Goal: Check status: Check status

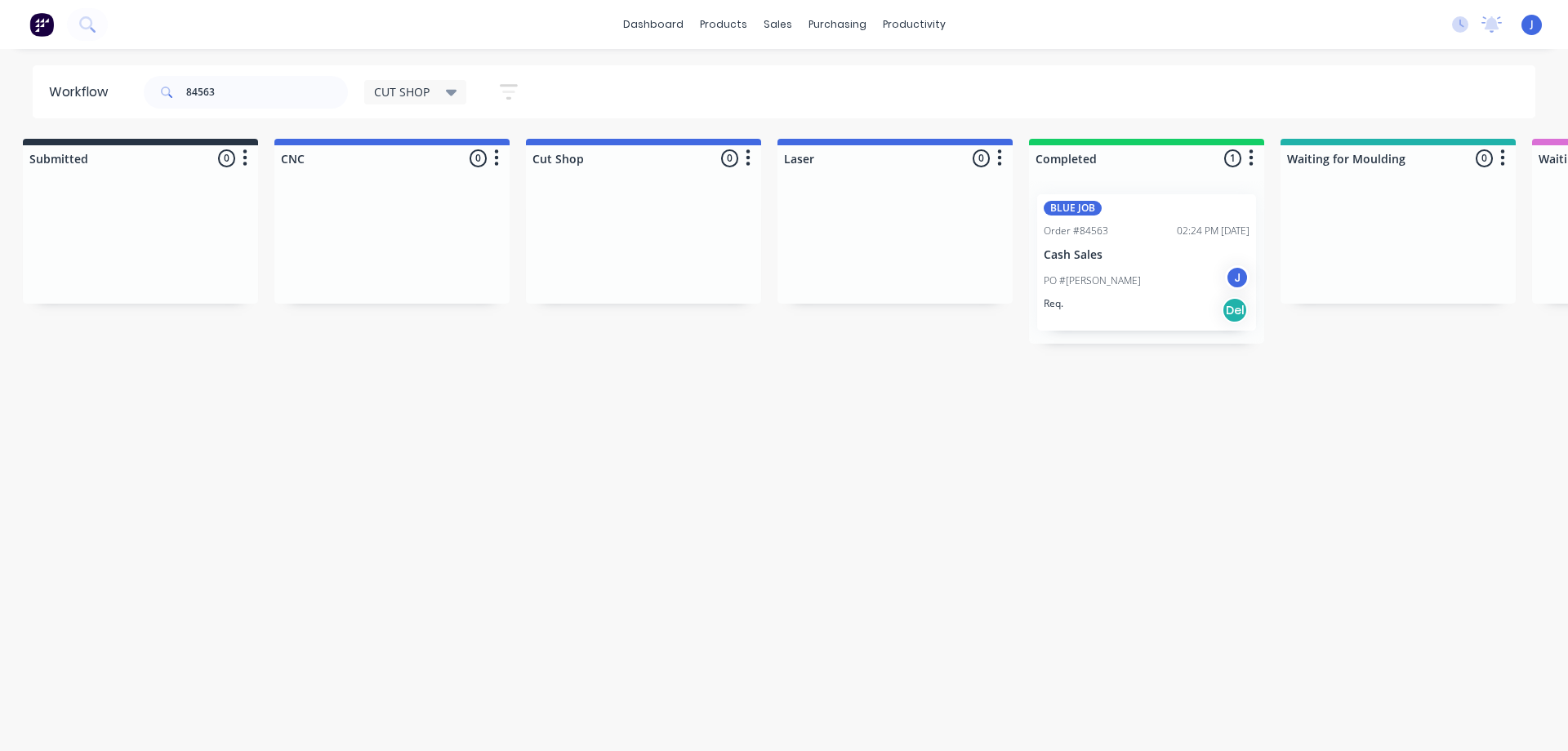
click at [272, 72] on div "84563" at bounding box center [246, 92] width 204 height 49
drag, startPoint x: 248, startPoint y: 95, endPoint x: 87, endPoint y: 114, distance: 162.1
click at [91, 107] on header "Workflow 84563 CUT SHOP Save new view None edit CUT SHOP (Default) edit DISPATC…" at bounding box center [784, 92] width 1504 height 53
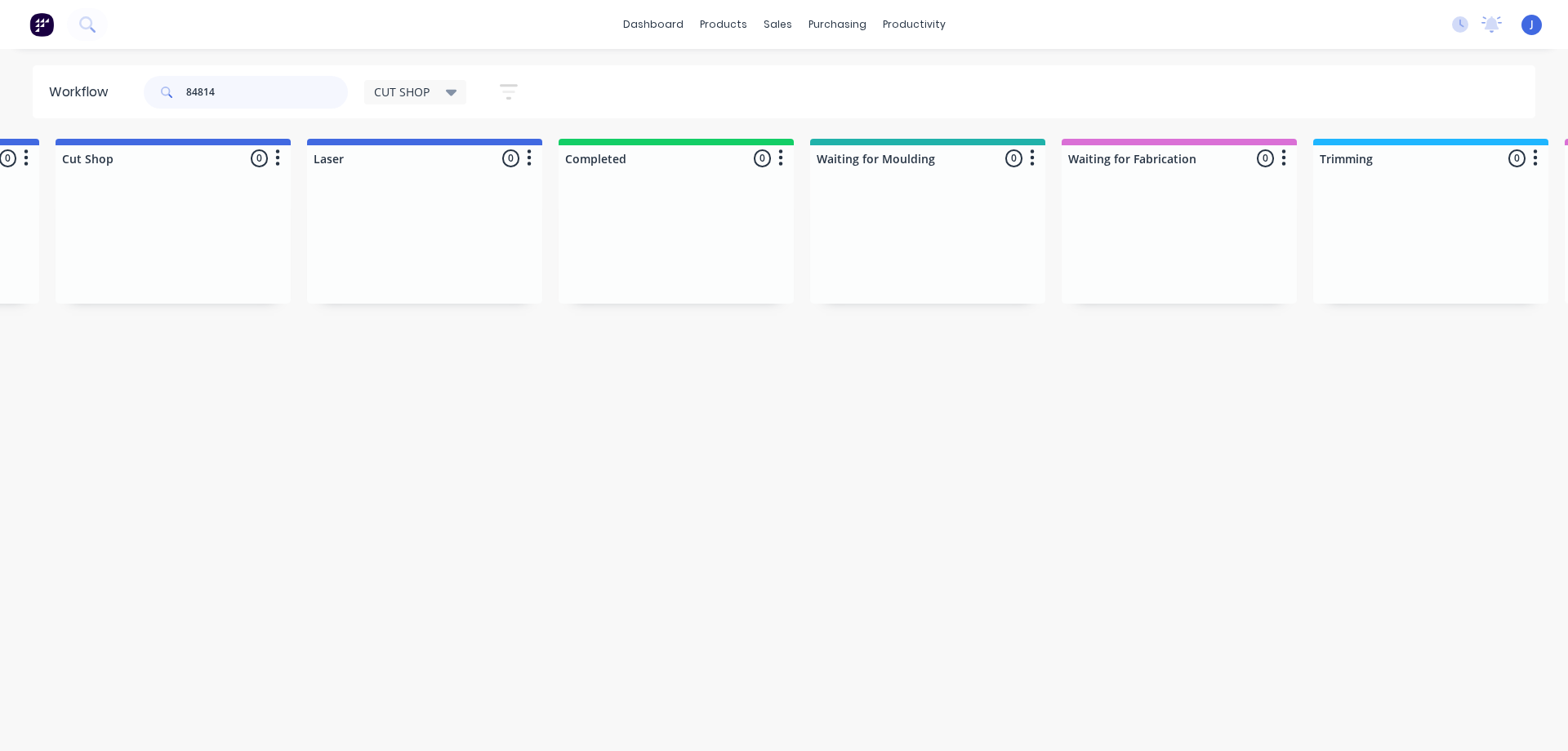
scroll to position [0, 0]
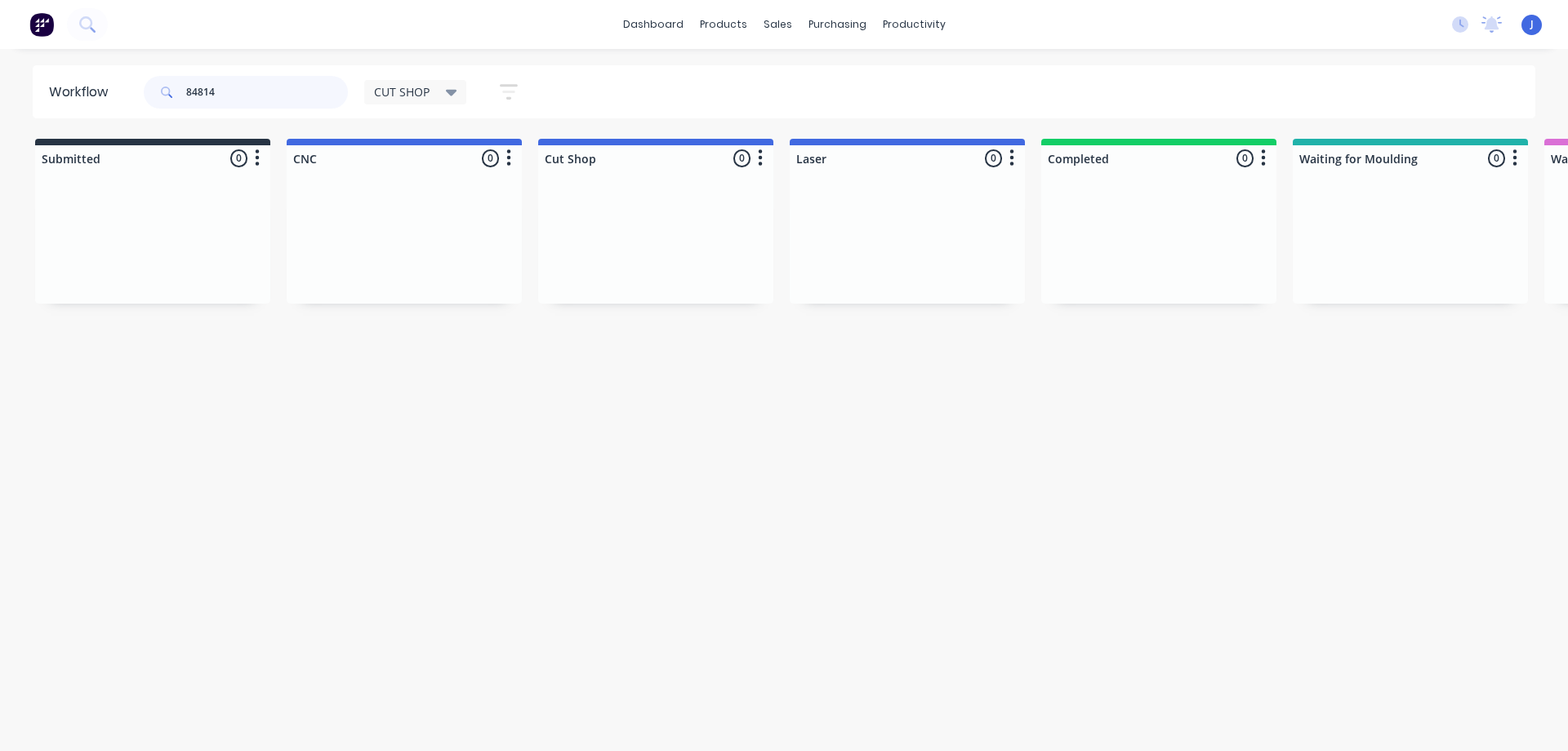
drag, startPoint x: 237, startPoint y: 93, endPoint x: 124, endPoint y: 104, distance: 113.5
click at [124, 104] on header "Workflow 84814 CUT SHOP Save new view None edit CUT SHOP (Default) edit DISPATC…" at bounding box center [784, 92] width 1504 height 53
type input "86057"
click at [401, 95] on span "CUT SHOP" at bounding box center [401, 91] width 56 height 17
click at [425, 217] on button "None" at bounding box center [463, 214] width 174 height 19
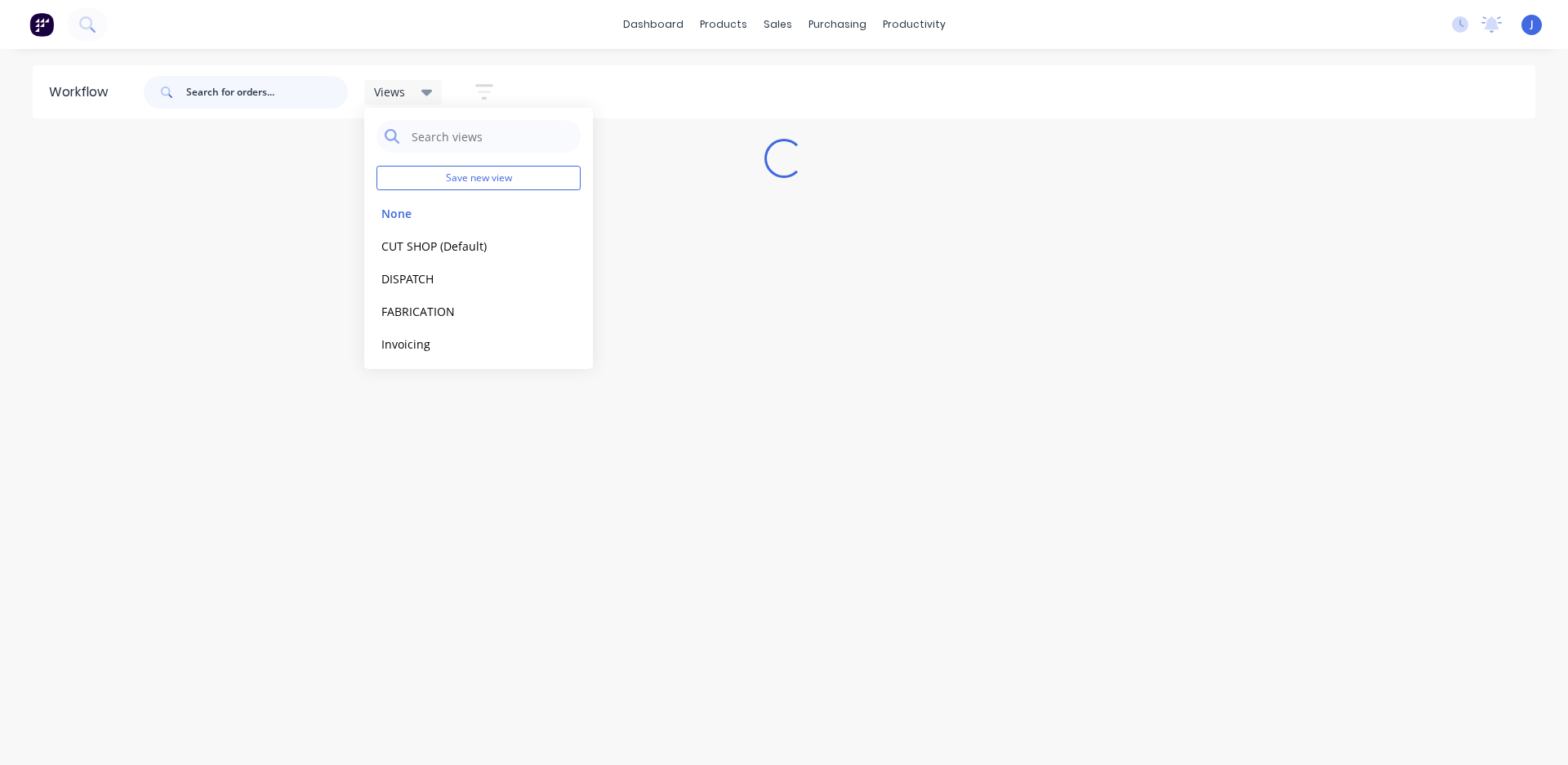
click at [249, 91] on input "text" at bounding box center [267, 91] width 162 height 32
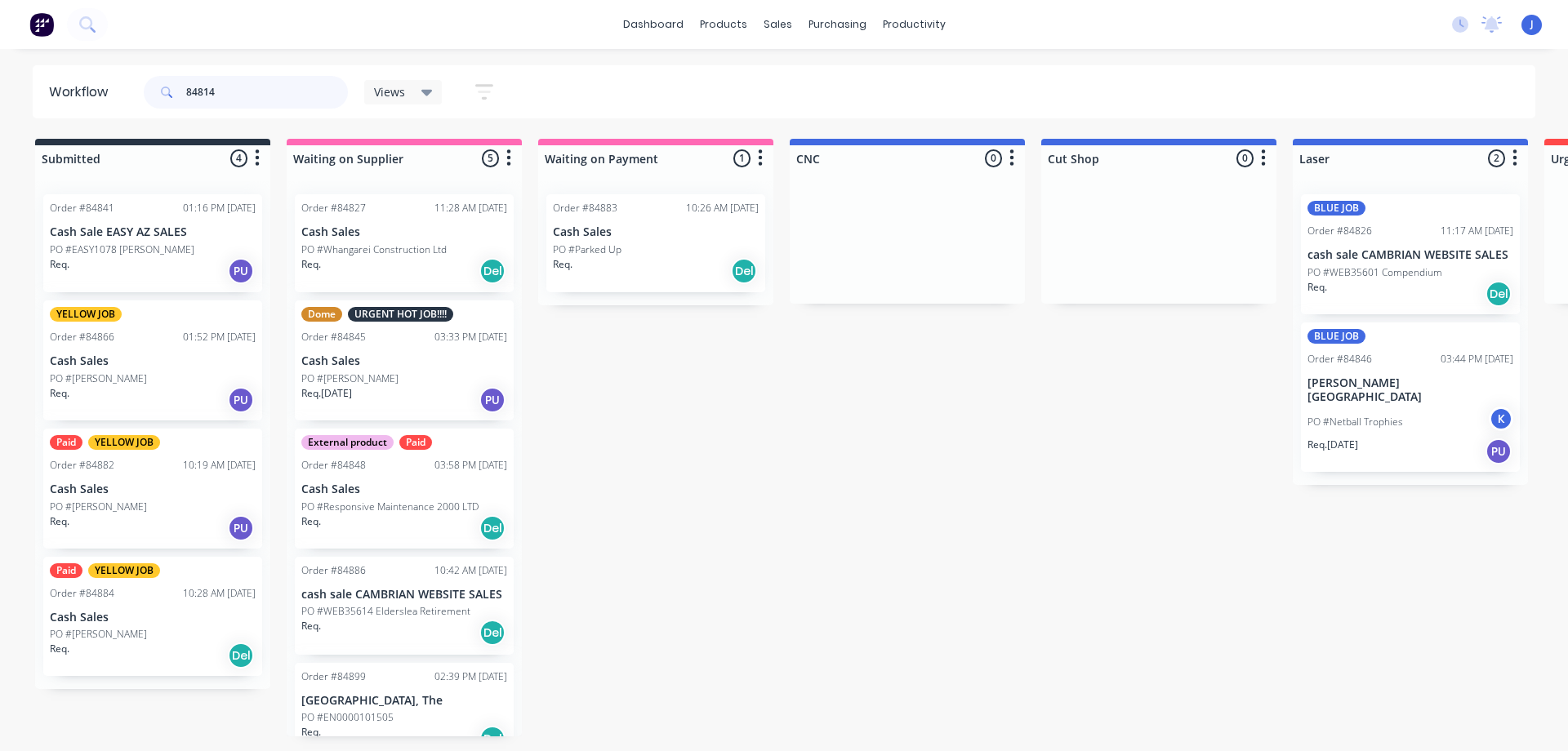
type input "84814"
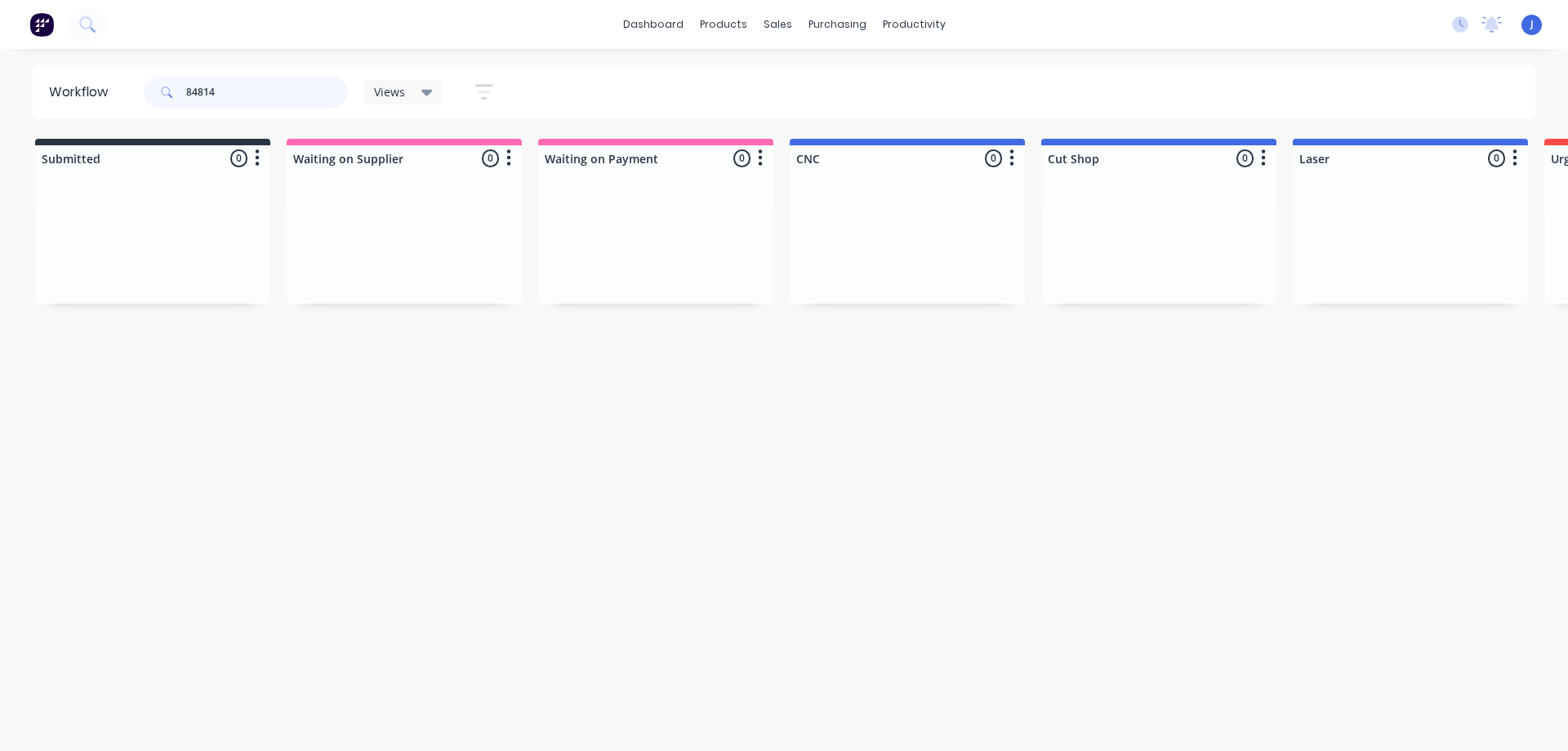
click at [253, 83] on input "84814" at bounding box center [267, 91] width 162 height 32
click at [409, 94] on div "Views" at bounding box center [403, 92] width 59 height 15
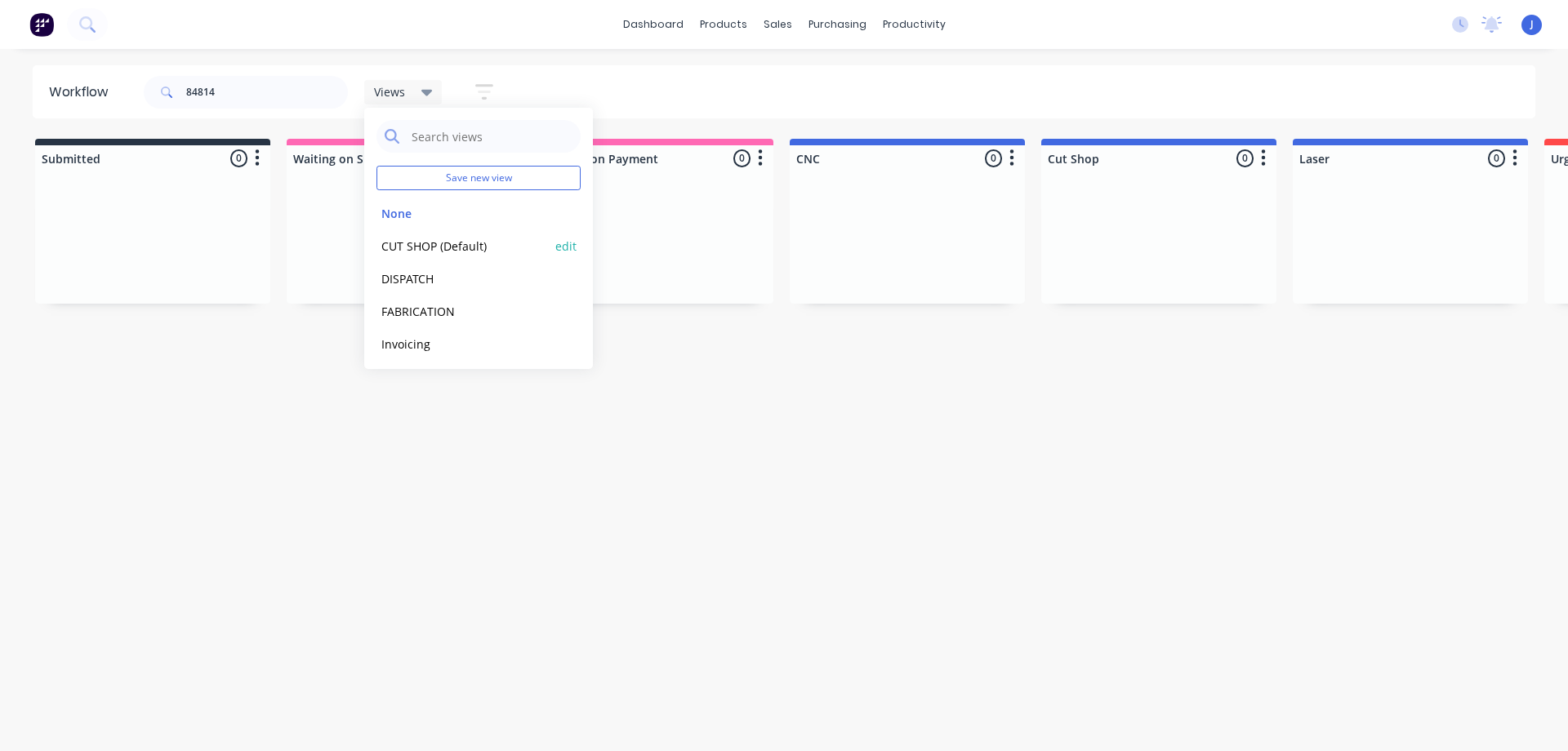
click at [429, 246] on button "CUT SHOP (Default)" at bounding box center [463, 246] width 174 height 19
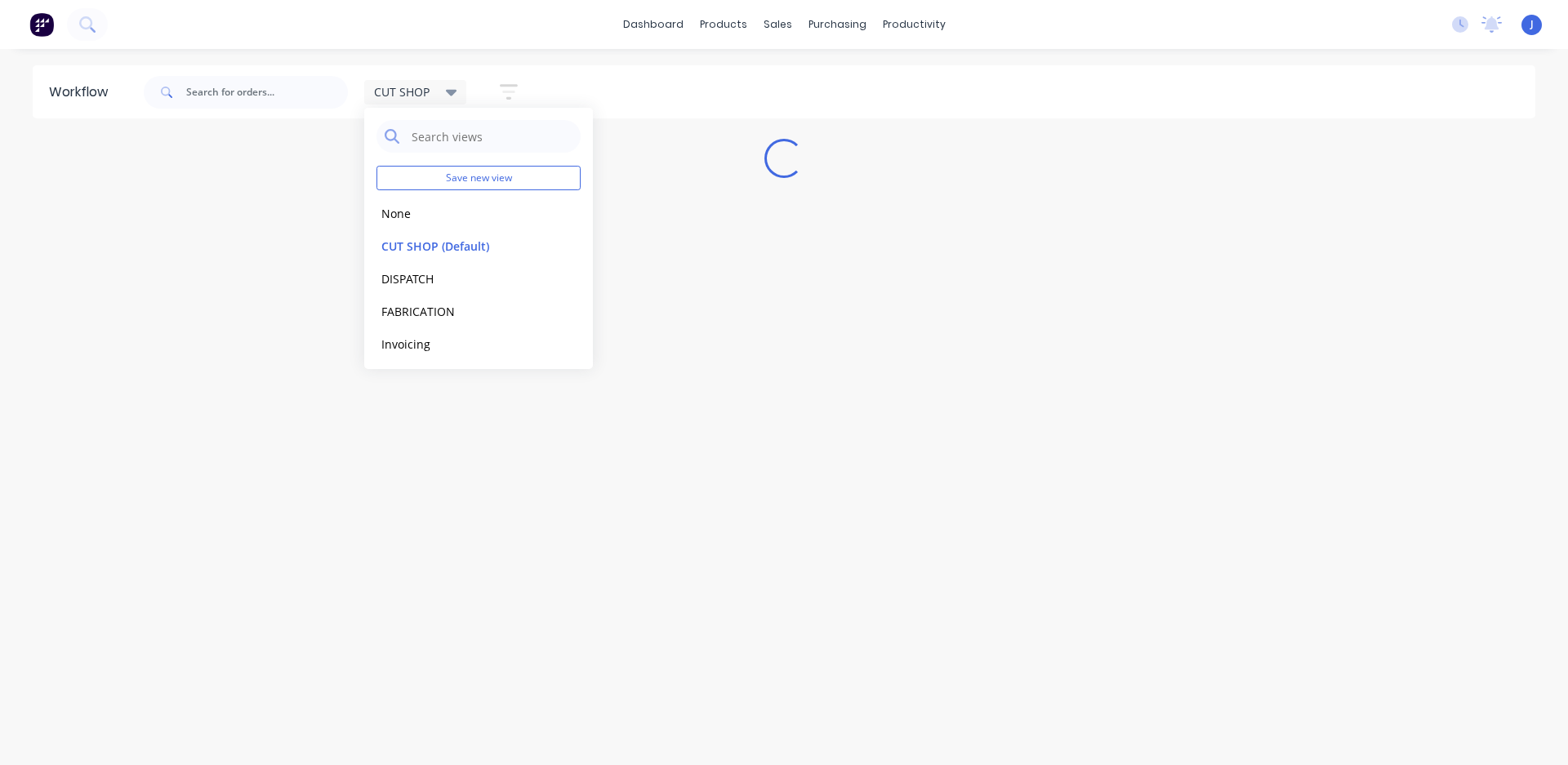
click at [446, 101] on div "CUT SHOP" at bounding box center [415, 91] width 103 height 24
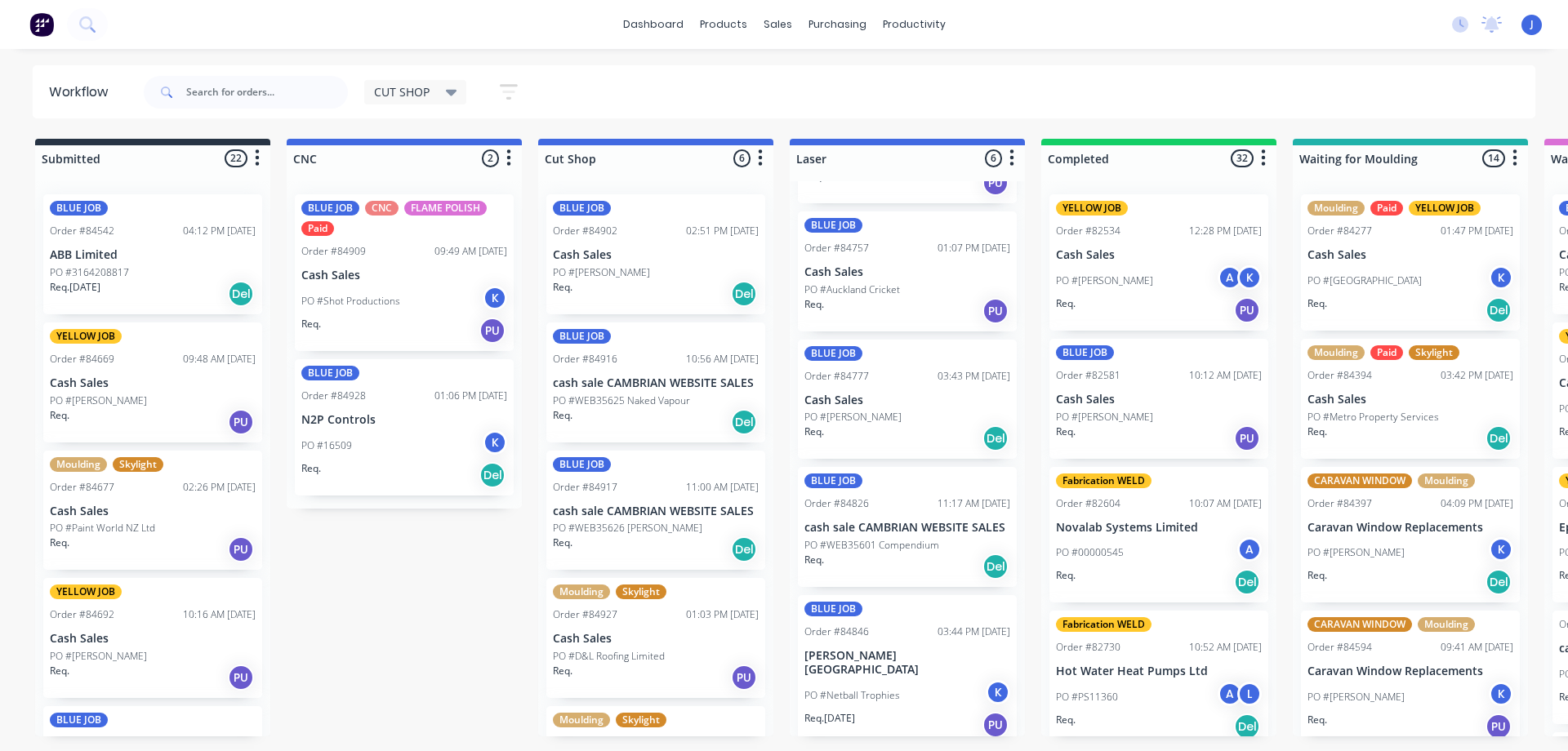
scroll to position [164, 0]
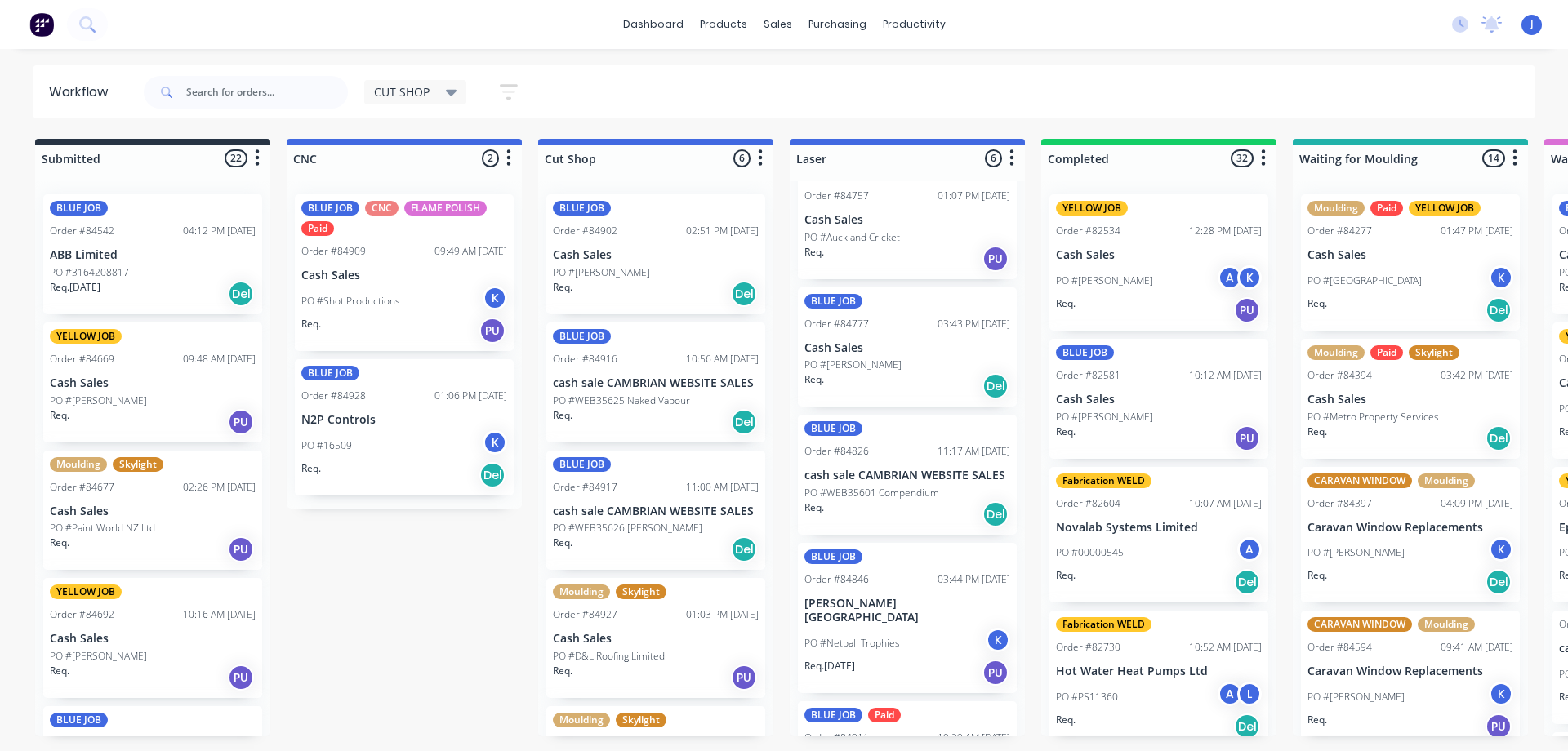
click at [923, 368] on div "PO #[PERSON_NAME]" at bounding box center [907, 366] width 206 height 15
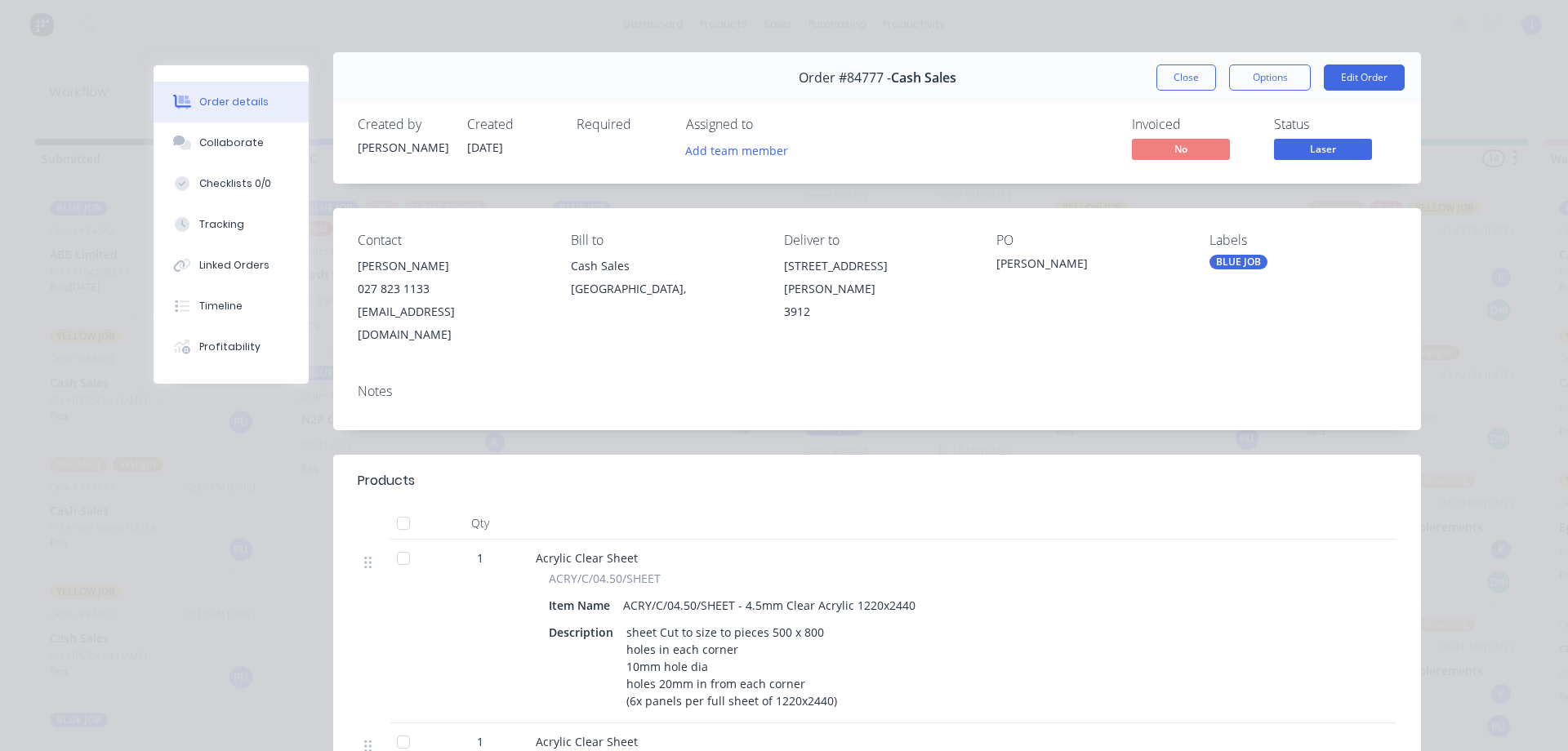
scroll to position [0, 0]
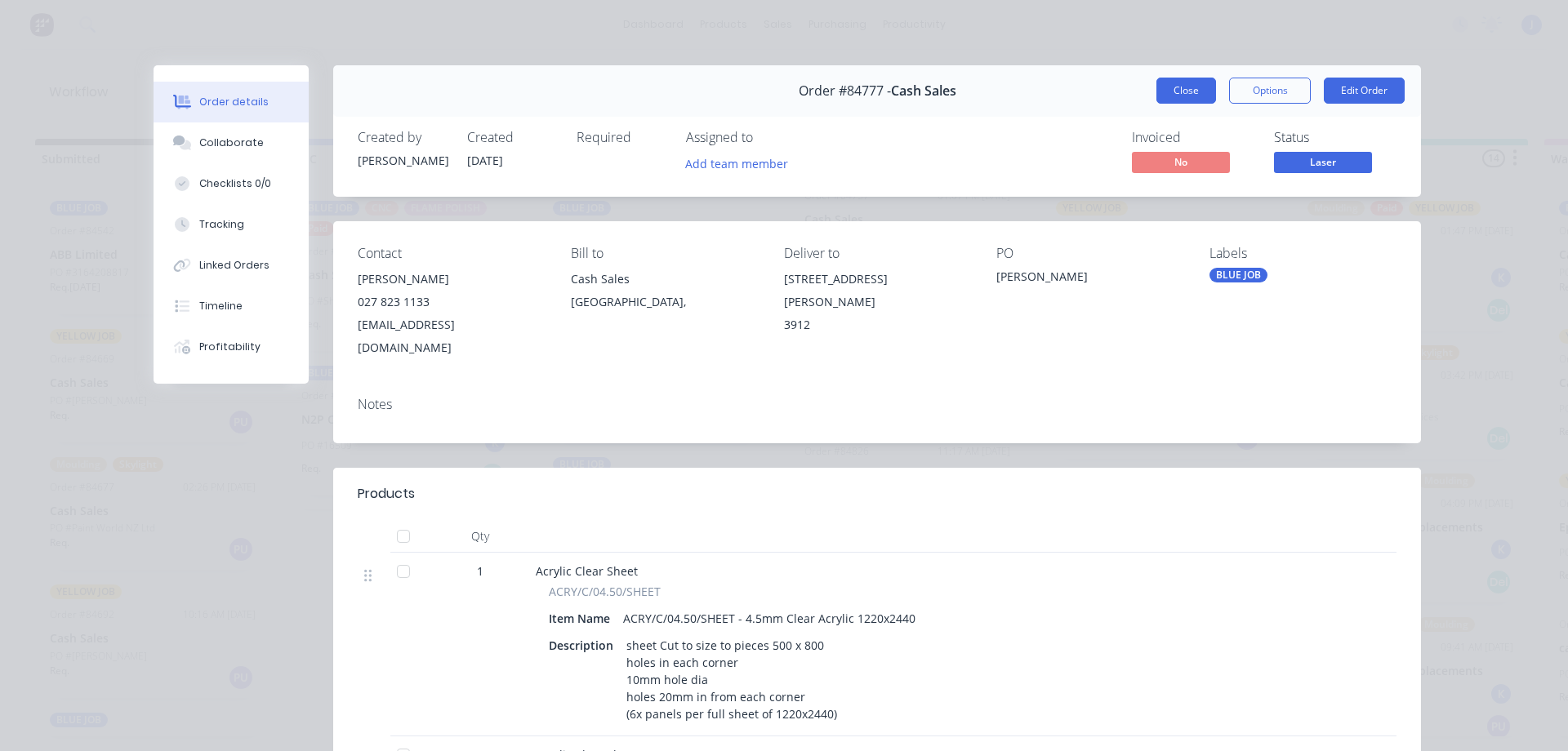
click at [1193, 94] on button "Close" at bounding box center [1187, 90] width 60 height 26
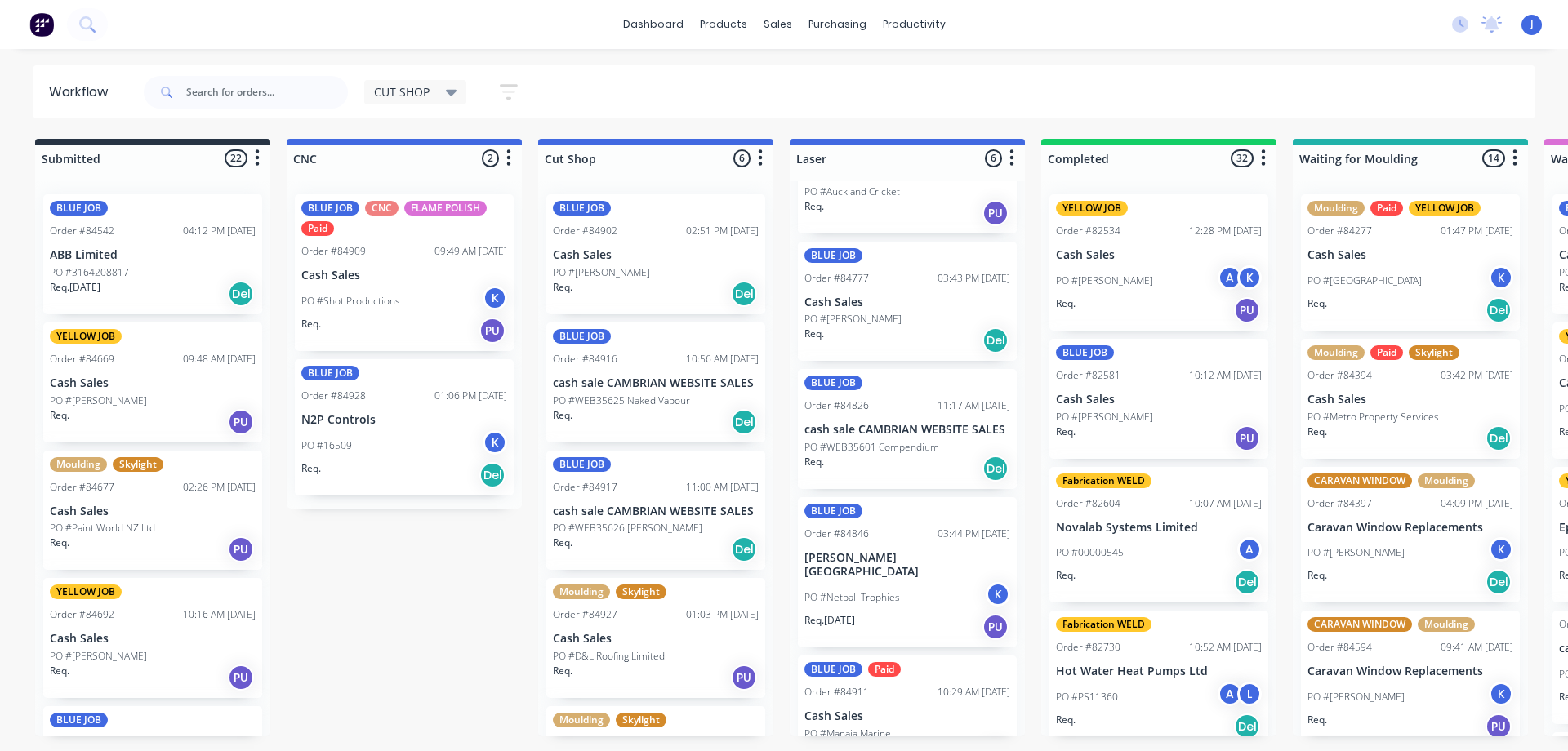
scroll to position [233, 0]
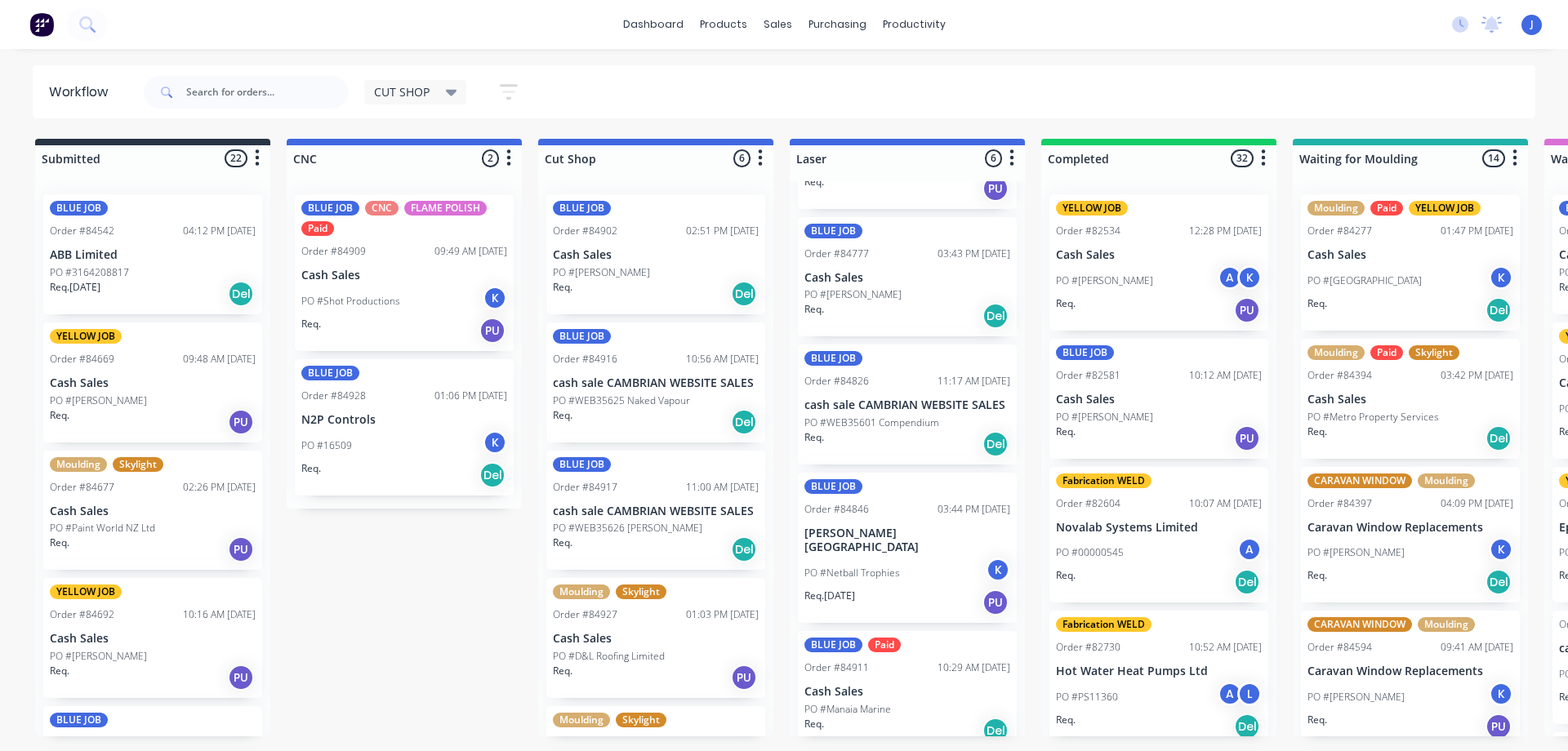
click at [920, 436] on div "Req. Del" at bounding box center [907, 444] width 206 height 27
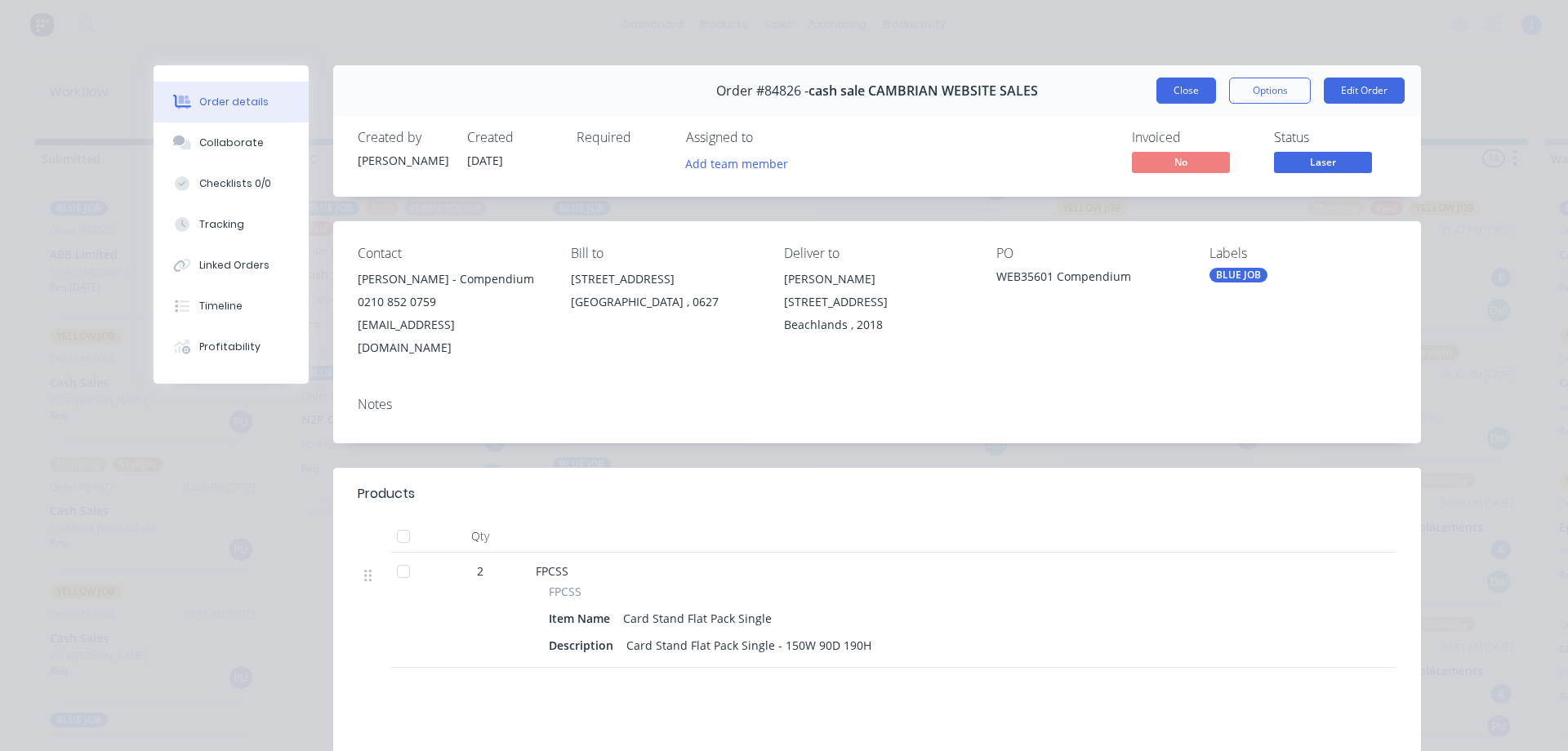
click at [1200, 98] on button "Close" at bounding box center [1187, 90] width 60 height 26
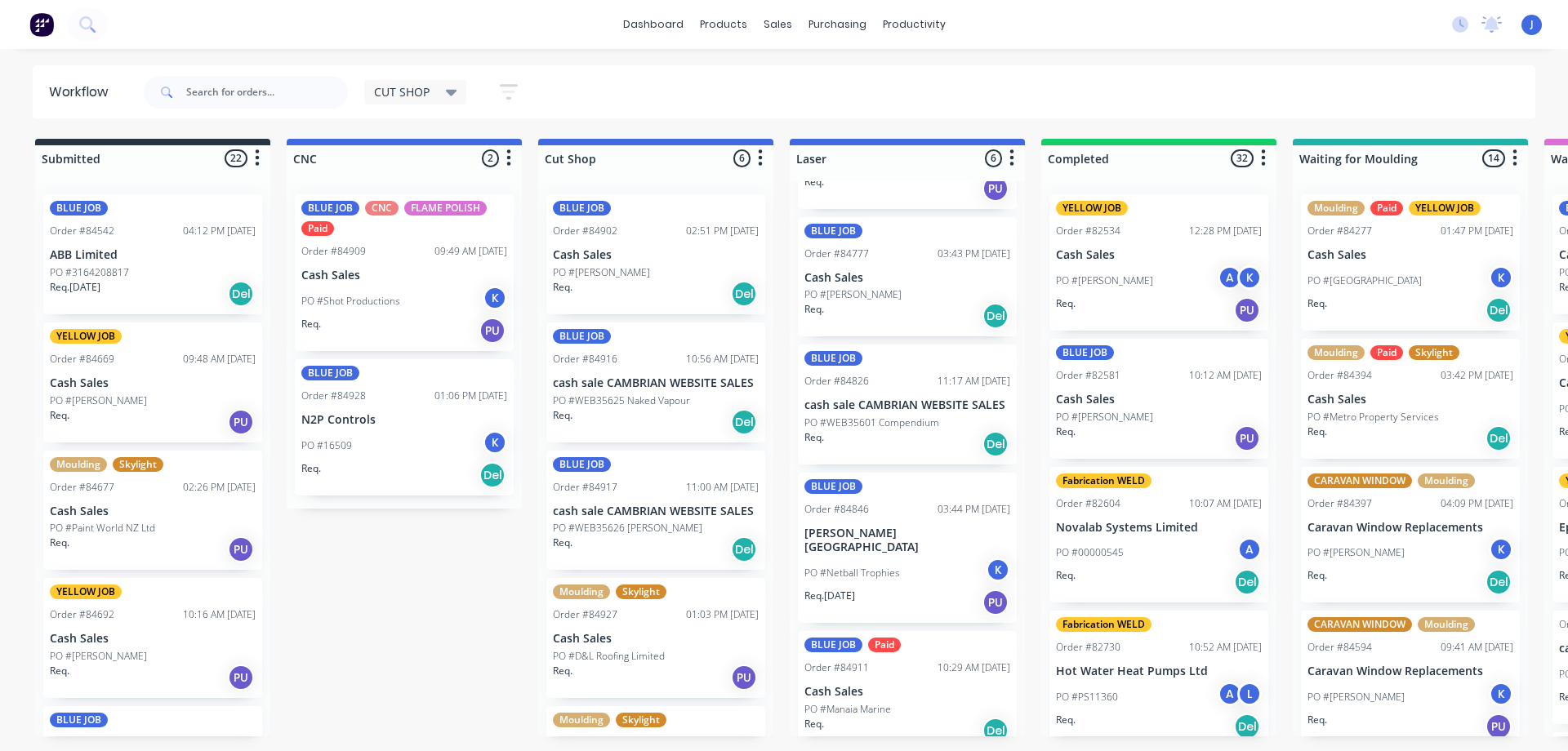
click at [904, 717] on div "Req. Del" at bounding box center [907, 730] width 206 height 27
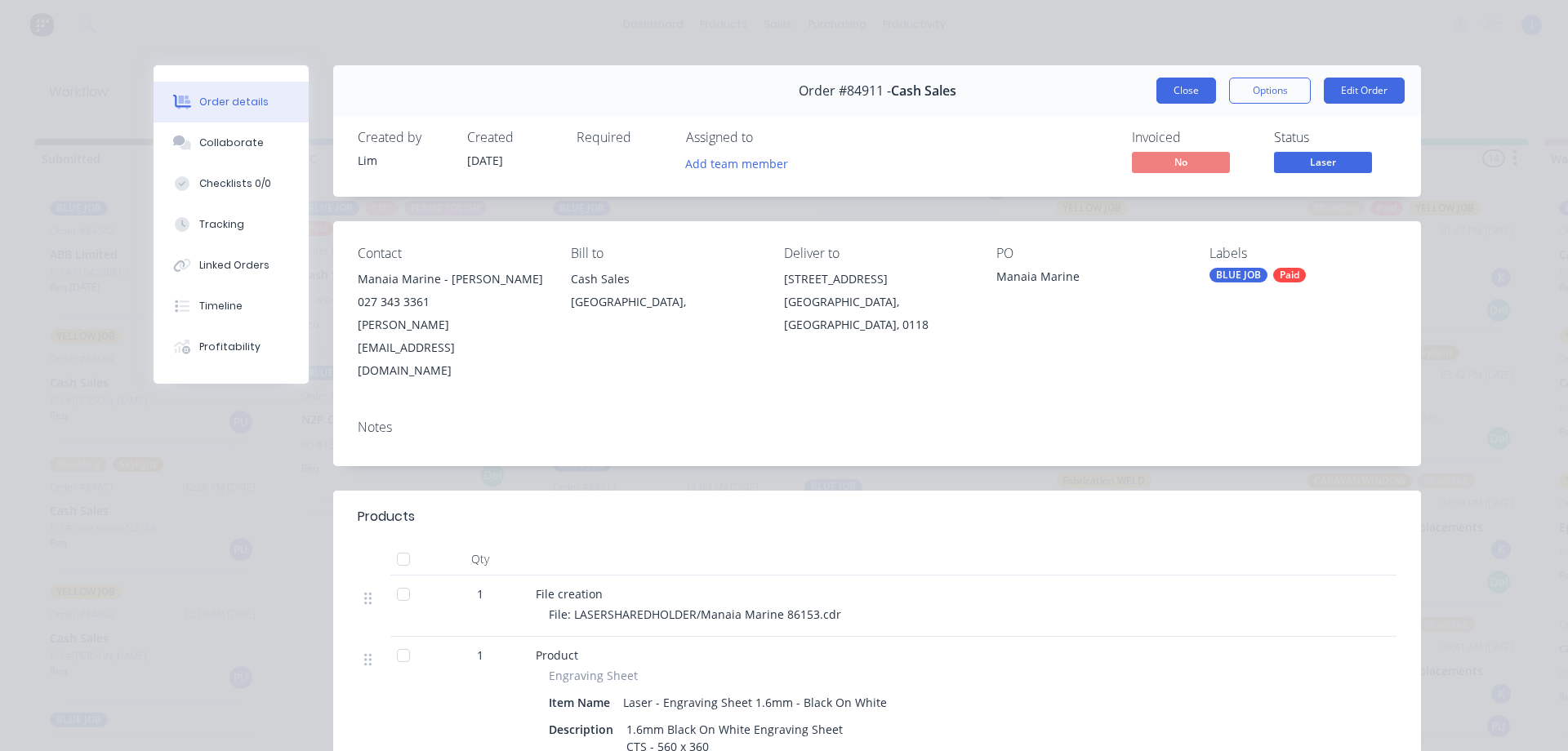
click at [1177, 94] on button "Close" at bounding box center [1187, 90] width 60 height 26
